Goal: Transaction & Acquisition: Purchase product/service

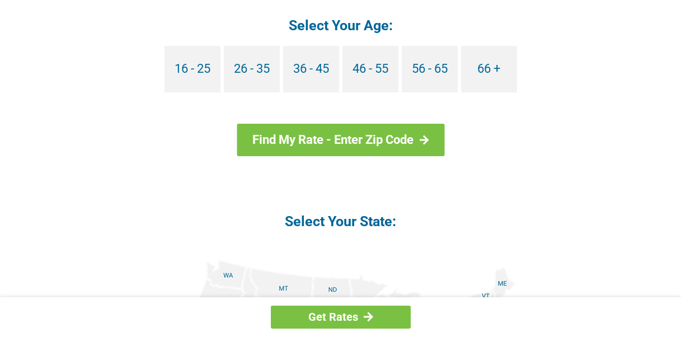
scroll to position [1155, 0]
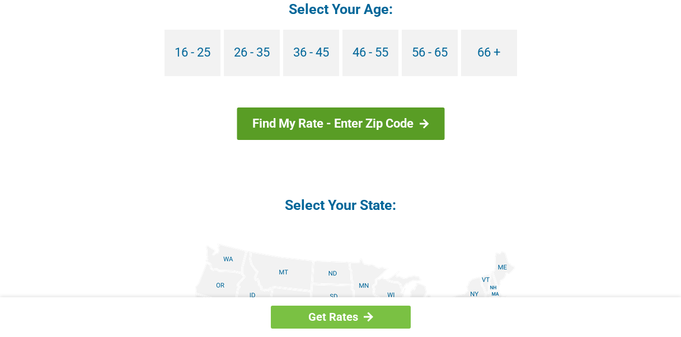
click at [384, 125] on link "Find My Rate - Enter Zip Code" at bounding box center [341, 123] width 208 height 32
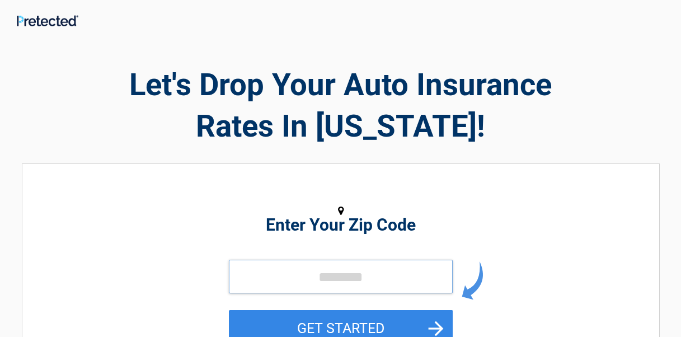
click at [308, 278] on input "tel" at bounding box center [341, 277] width 224 height 34
type input "*****"
click at [229, 310] on button "GET STARTED" at bounding box center [341, 328] width 224 height 36
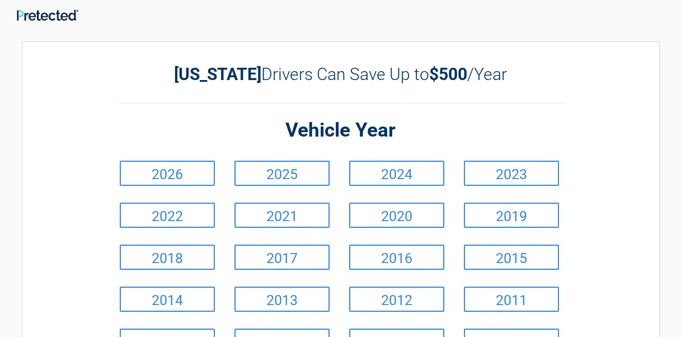
scroll to position [5, 0]
click at [308, 278] on li "2017" at bounding box center [283, 258] width 115 height 42
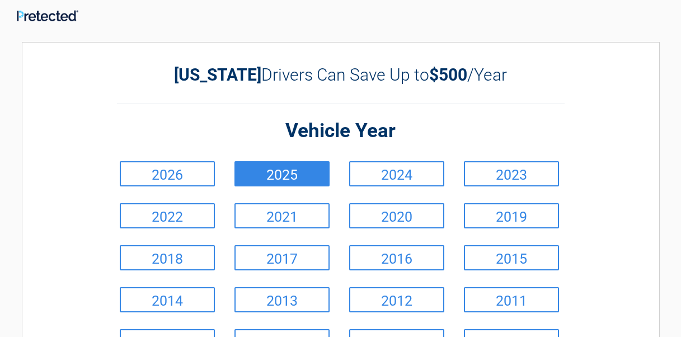
click at [303, 177] on link "2025" at bounding box center [281, 173] width 95 height 25
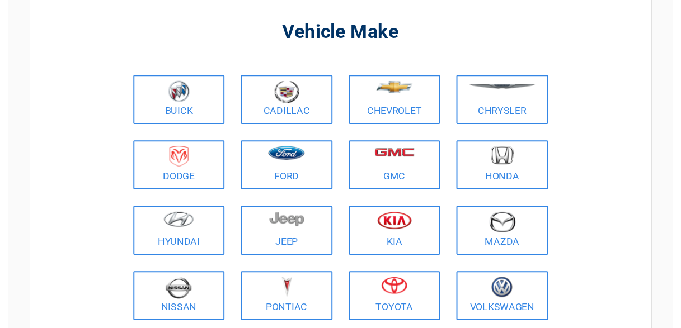
scroll to position [76, 0]
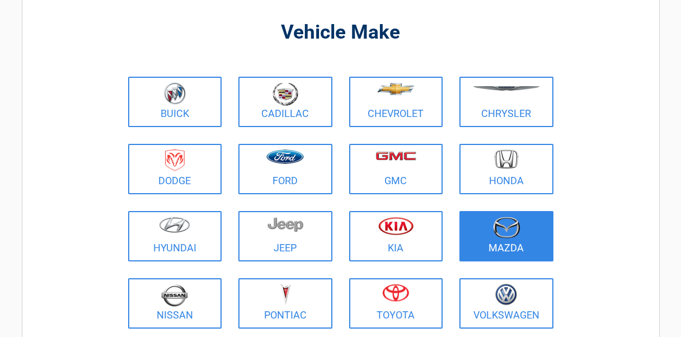
click at [490, 236] on figure at bounding box center [506, 229] width 81 height 25
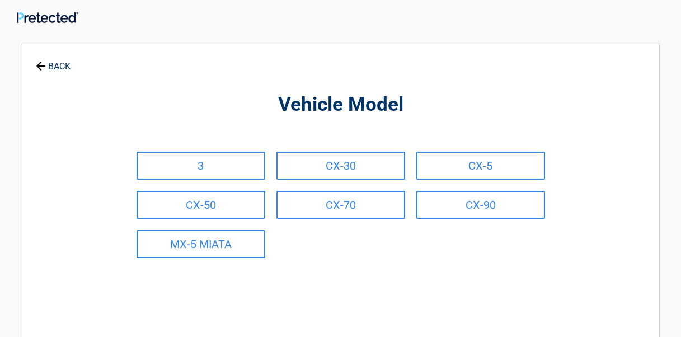
scroll to position [0, 0]
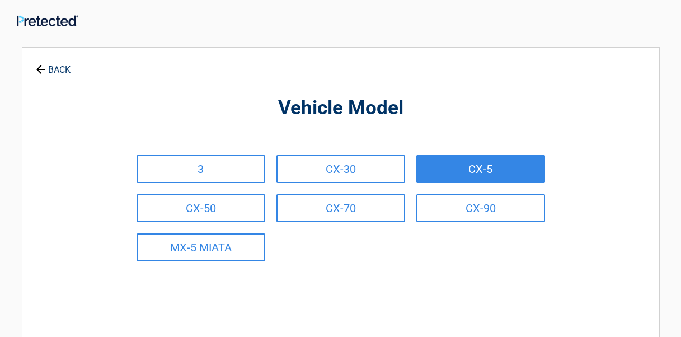
click at [478, 167] on link "CX-5" at bounding box center [480, 169] width 129 height 28
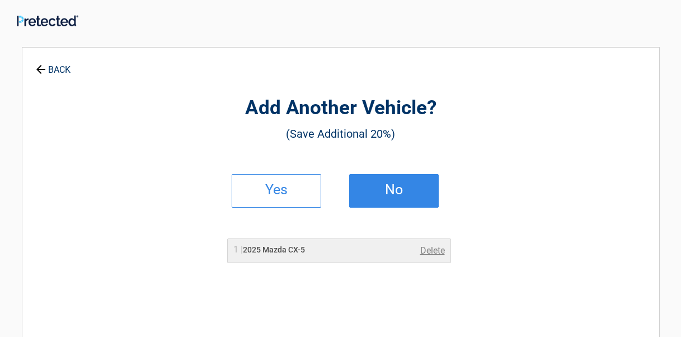
click at [416, 194] on link "No" at bounding box center [394, 191] width 90 height 34
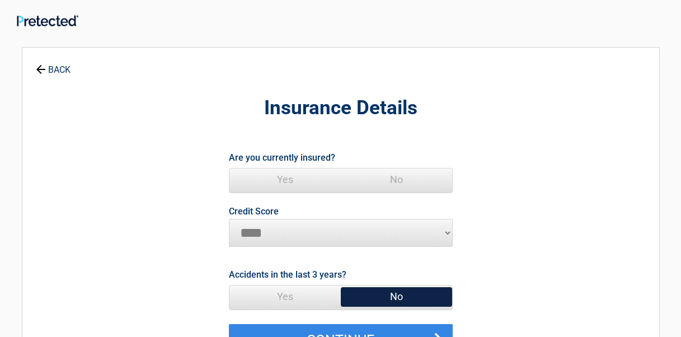
click at [286, 176] on span "Yes" at bounding box center [284, 179] width 111 height 22
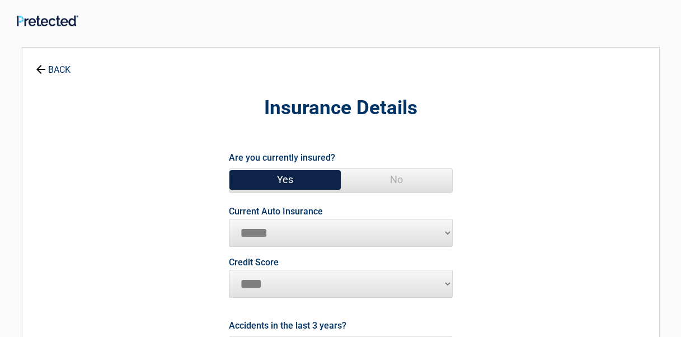
click at [286, 176] on span "Yes" at bounding box center [284, 179] width 111 height 22
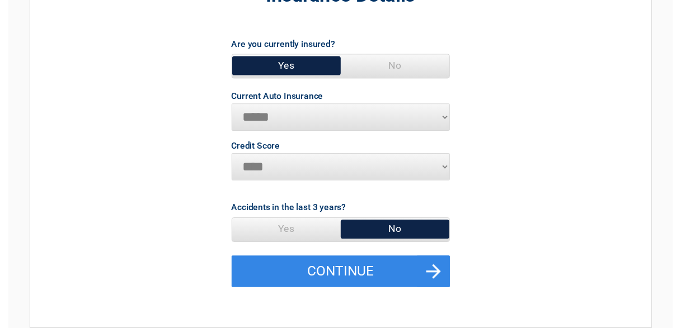
scroll to position [118, 0]
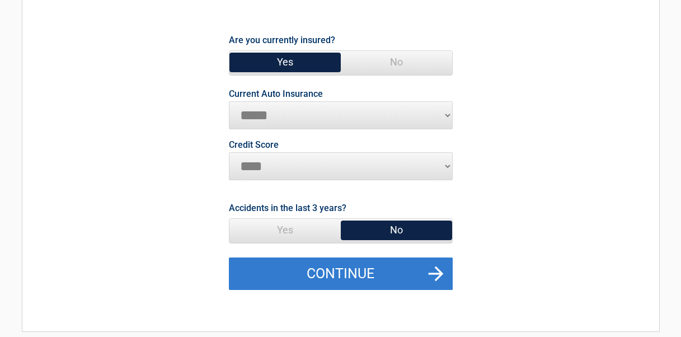
click at [428, 273] on button "Continue" at bounding box center [341, 273] width 224 height 32
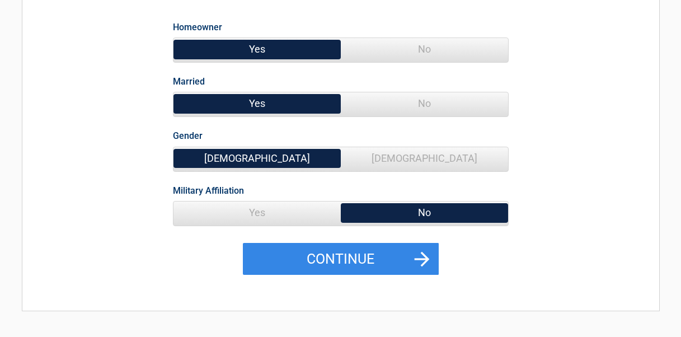
scroll to position [136, 0]
